Goal: Task Accomplishment & Management: Manage account settings

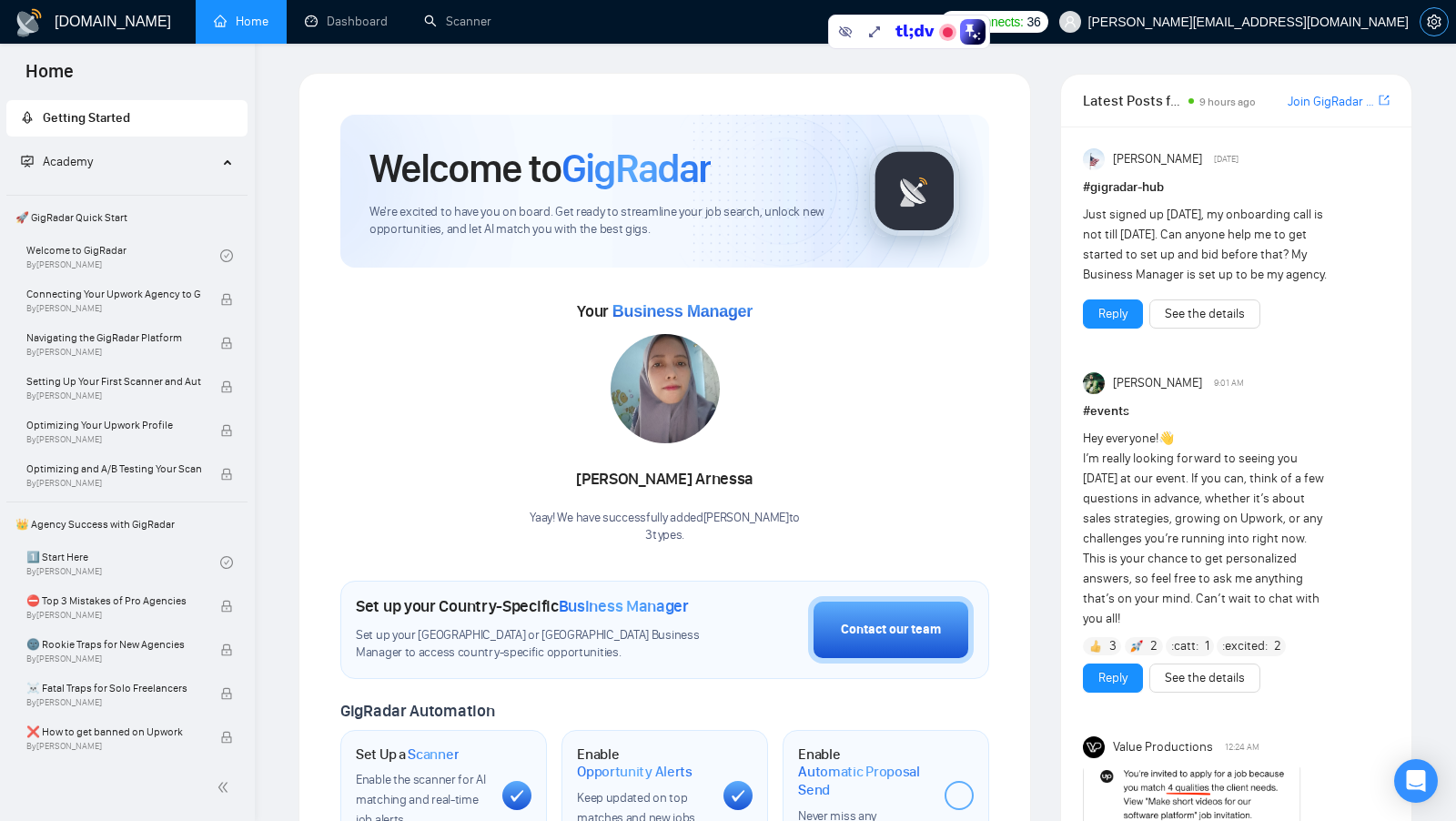
click at [1431, 16] on icon "setting" at bounding box center [1433, 22] width 14 height 15
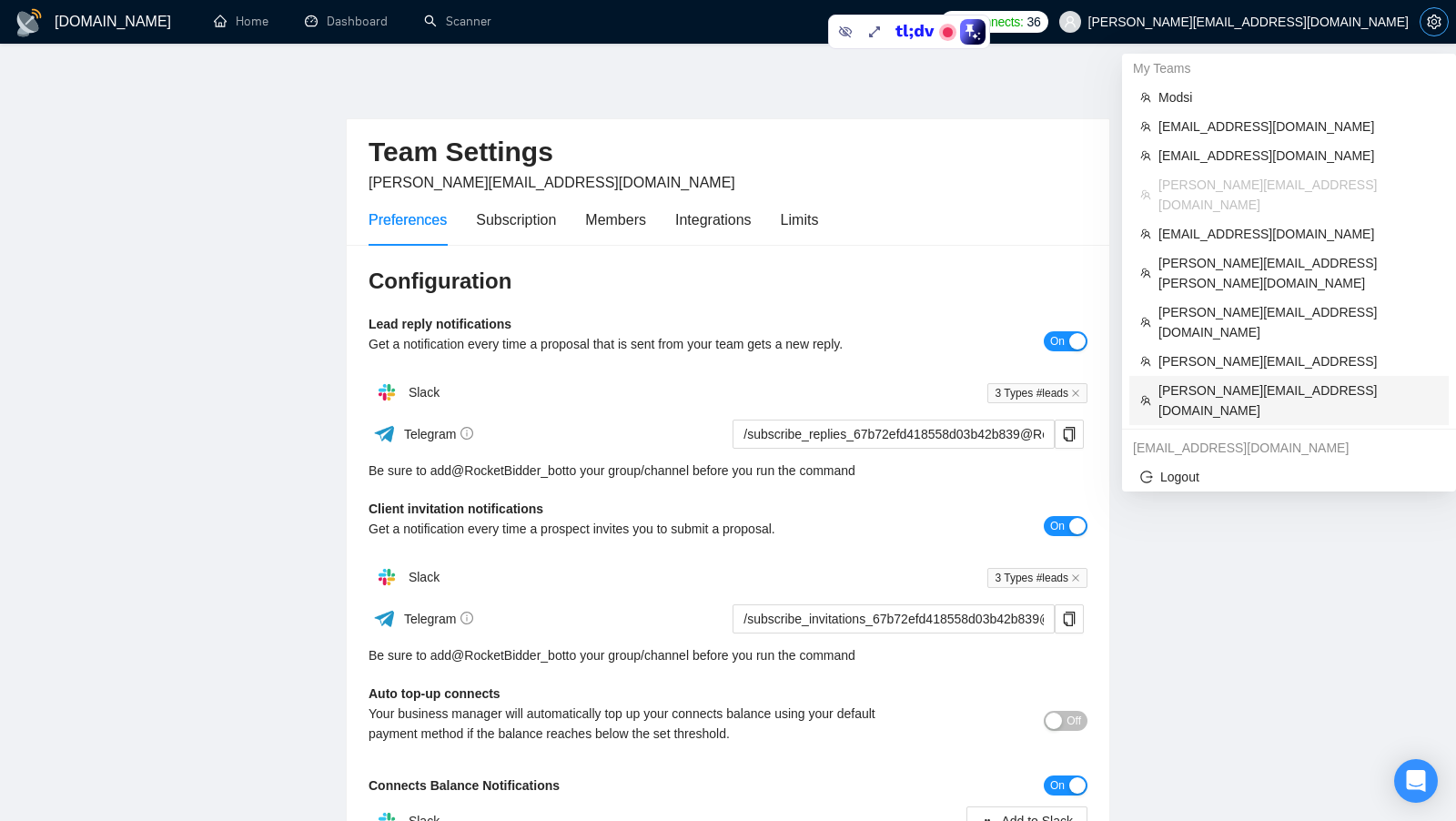
scroll to position [13, 0]
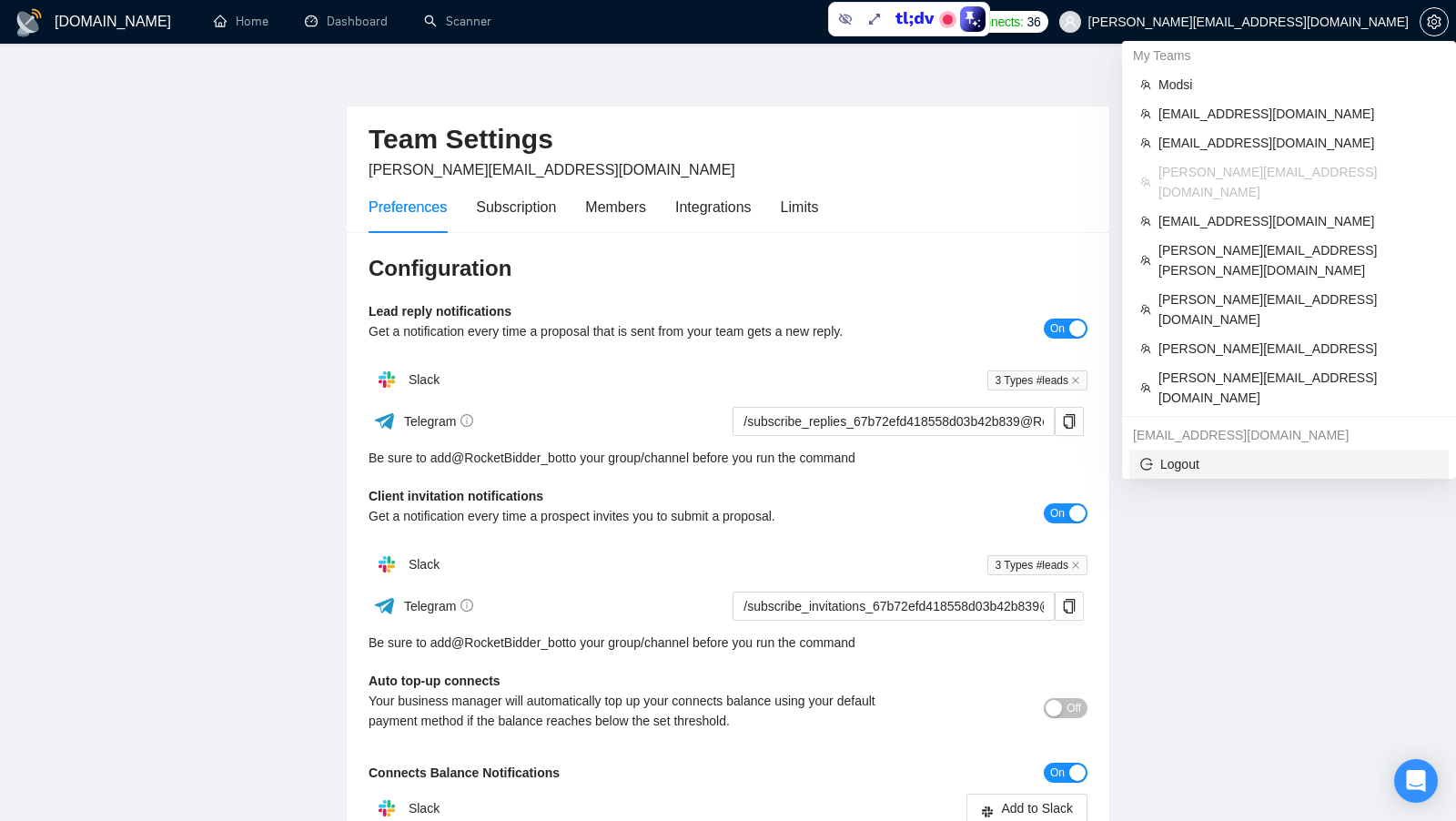
click at [1194, 455] on span "Logout" at bounding box center [1289, 465] width 298 height 20
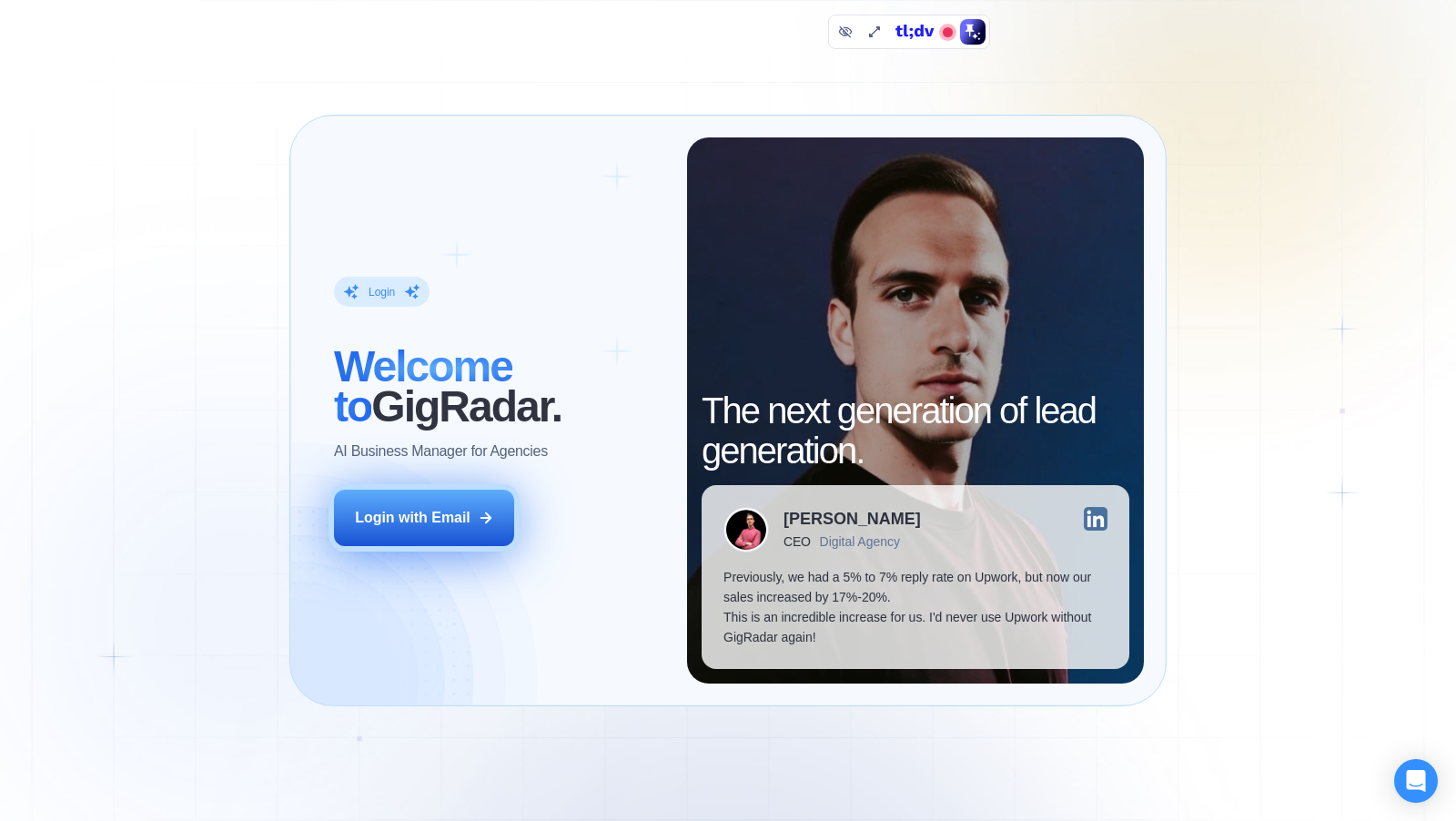
click at [481, 543] on button "Login with Email" at bounding box center [425, 518] width 180 height 56
